Goal: Task Accomplishment & Management: Use online tool/utility

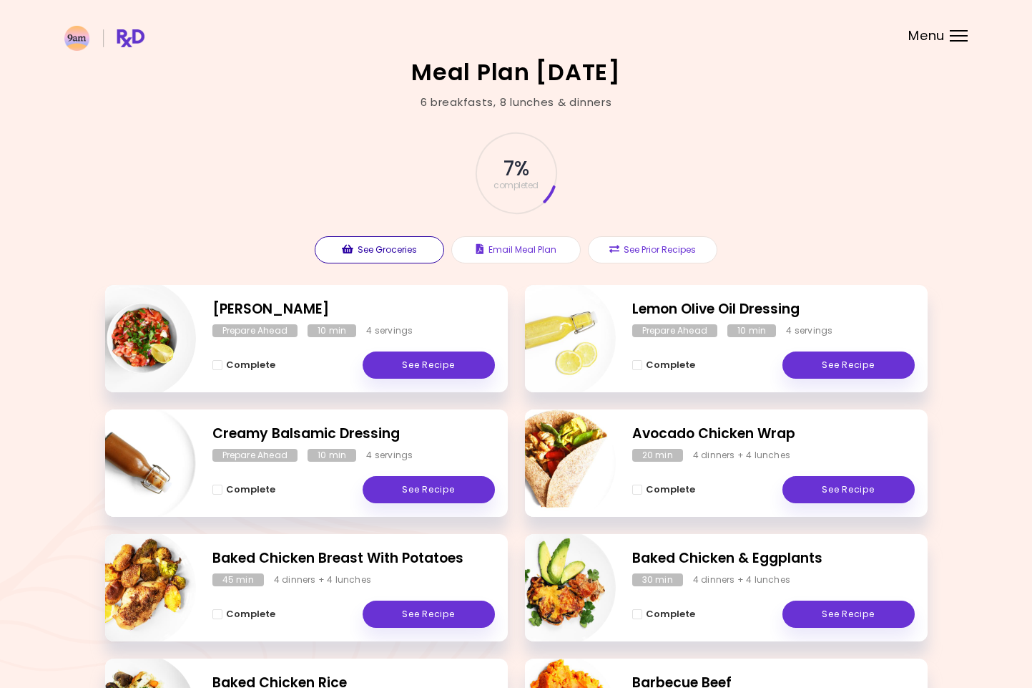
click at [373, 251] on button "See Groceries" at bounding box center [379, 249] width 129 height 27
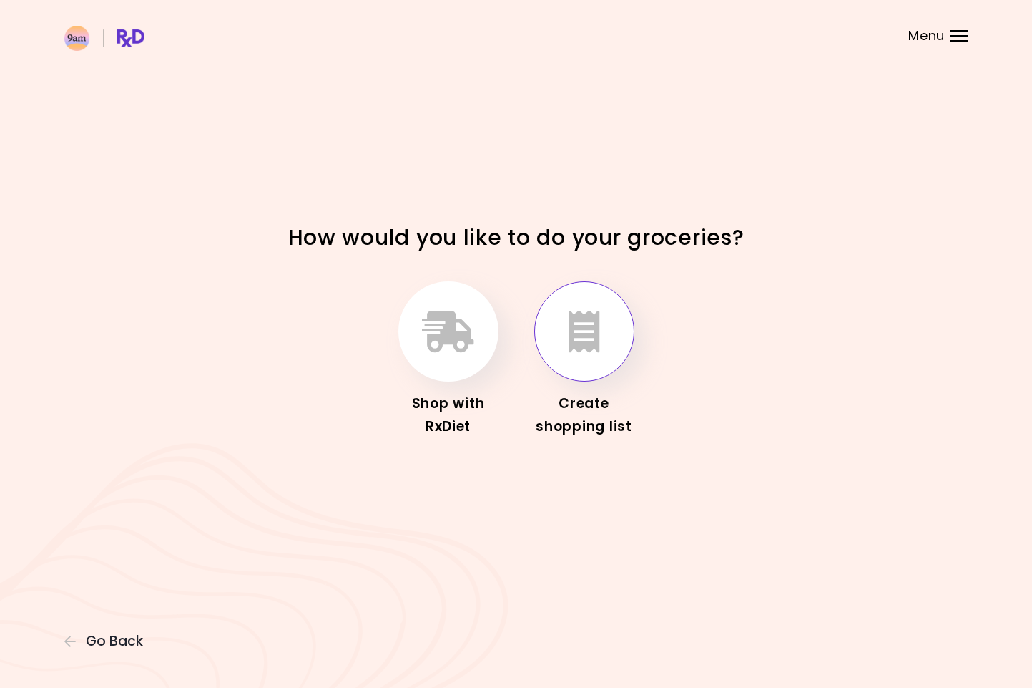
click at [590, 333] on icon "button" at bounding box center [584, 330] width 31 height 41
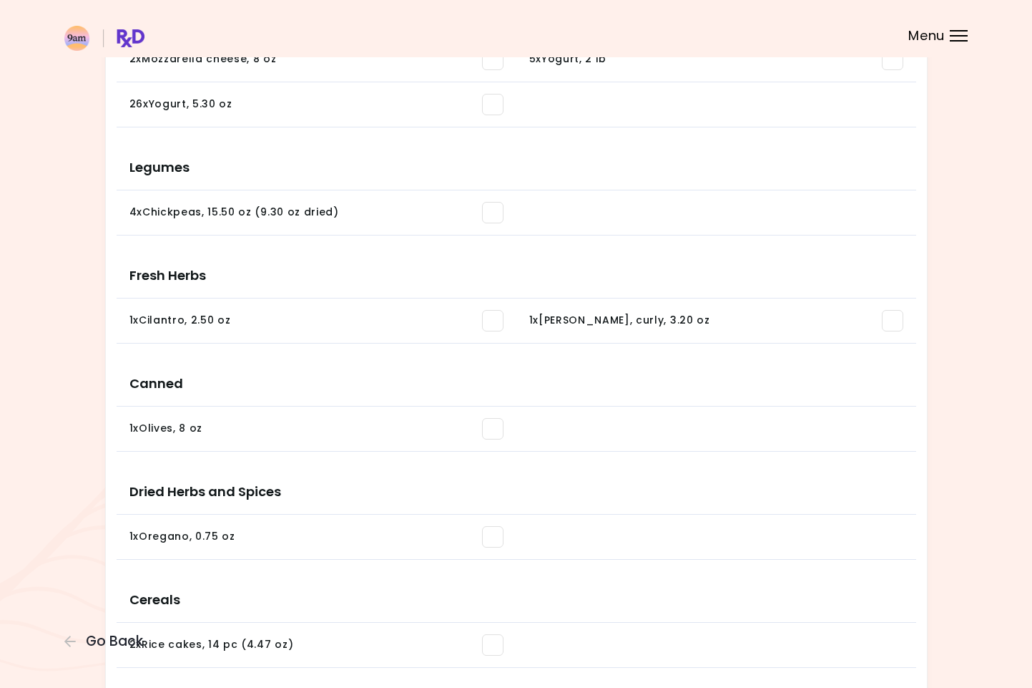
scroll to position [1140, 0]
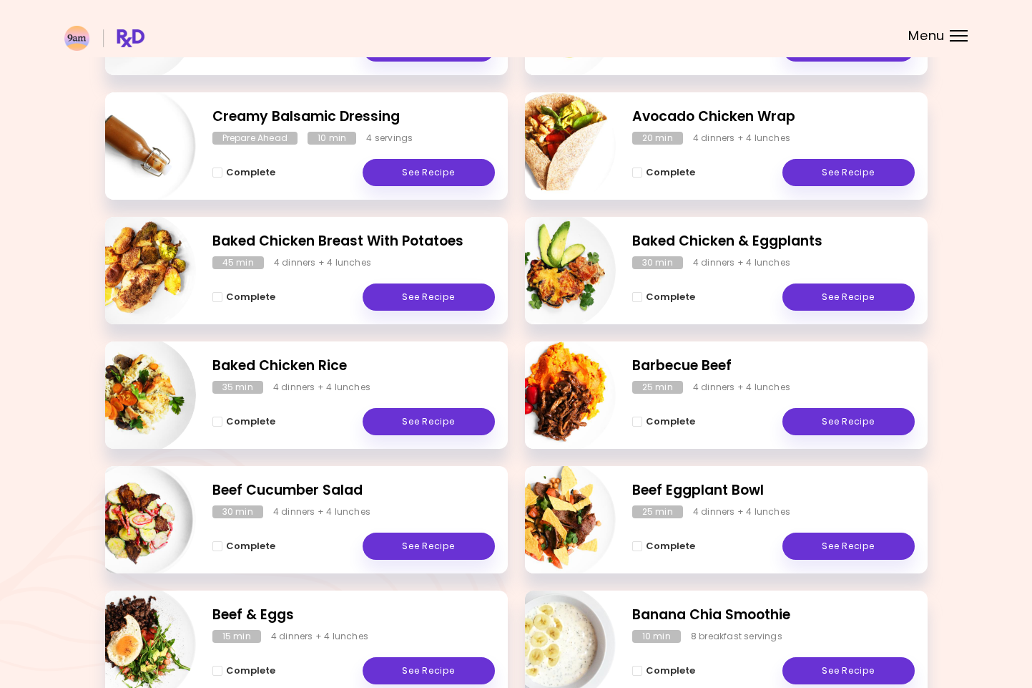
scroll to position [321, 0]
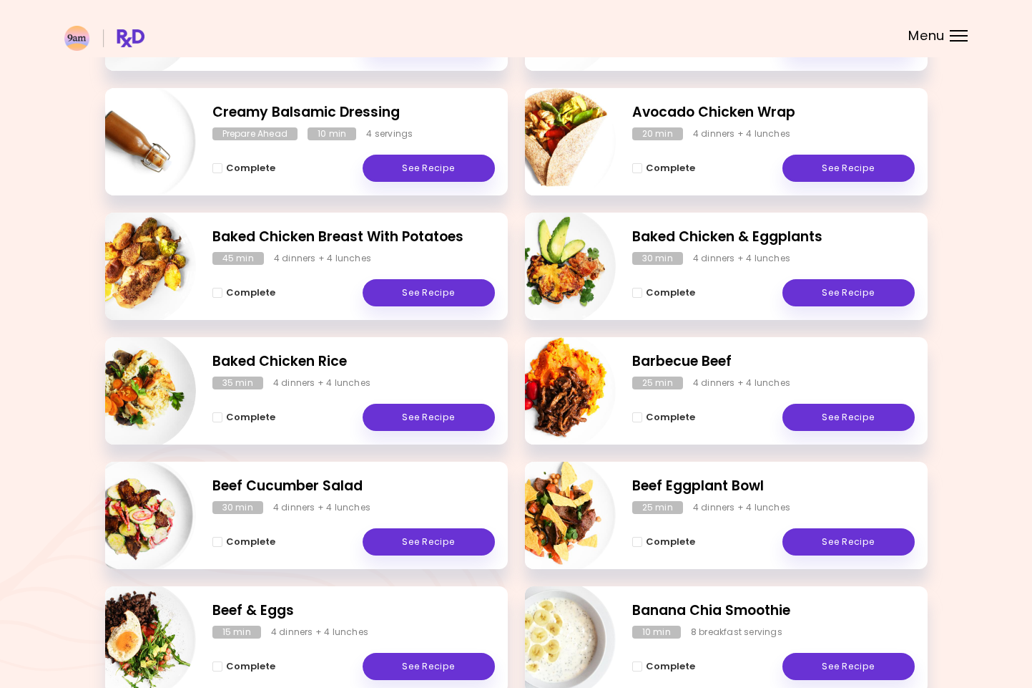
click at [741, 129] on div "4 dinners + 4 lunches" at bounding box center [741, 133] width 97 height 13
click at [734, 113] on h2 "Avocado Chicken Wrap" at bounding box center [773, 112] width 283 height 21
click at [602, 127] on img "Info - Avocado Chicken Wrap" at bounding box center [556, 141] width 119 height 119
select select "*"
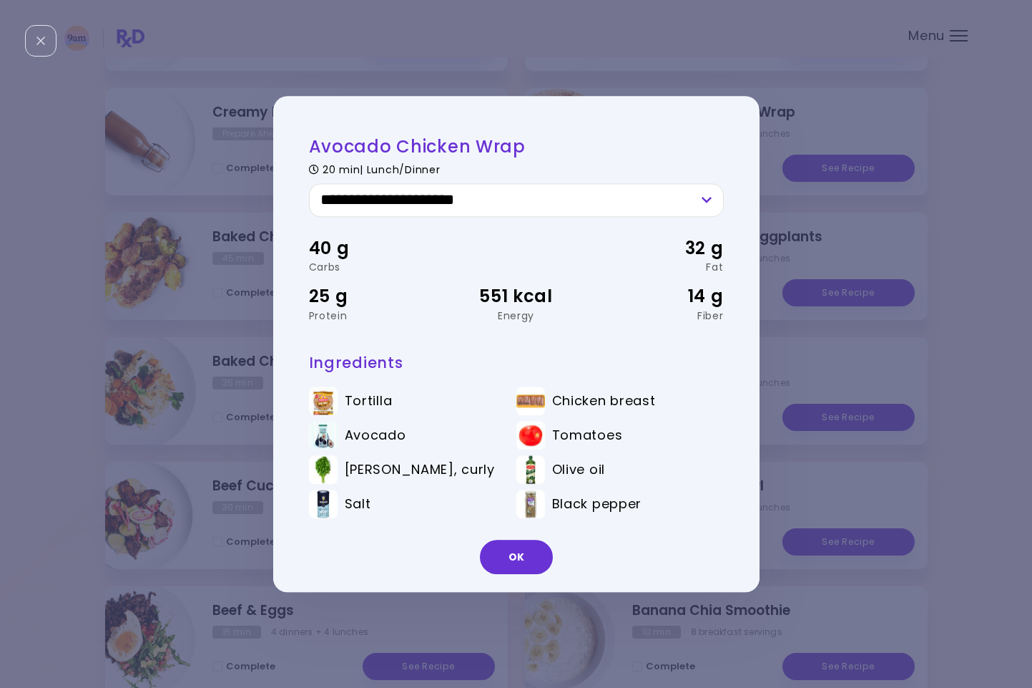
click at [348, 400] on span "Tortilla" at bounding box center [369, 401] width 48 height 16
click at [334, 406] on img at bounding box center [323, 400] width 29 height 29
click at [320, 404] on img at bounding box center [323, 400] width 29 height 29
click at [509, 544] on button "OK" at bounding box center [516, 556] width 73 height 34
